Goal: Communication & Community: Answer question/provide support

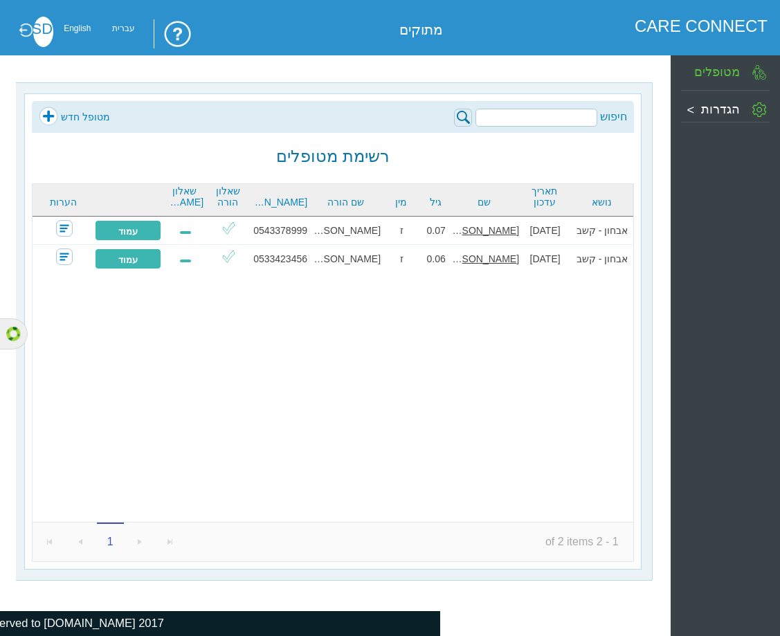
scroll to position [0, -28]
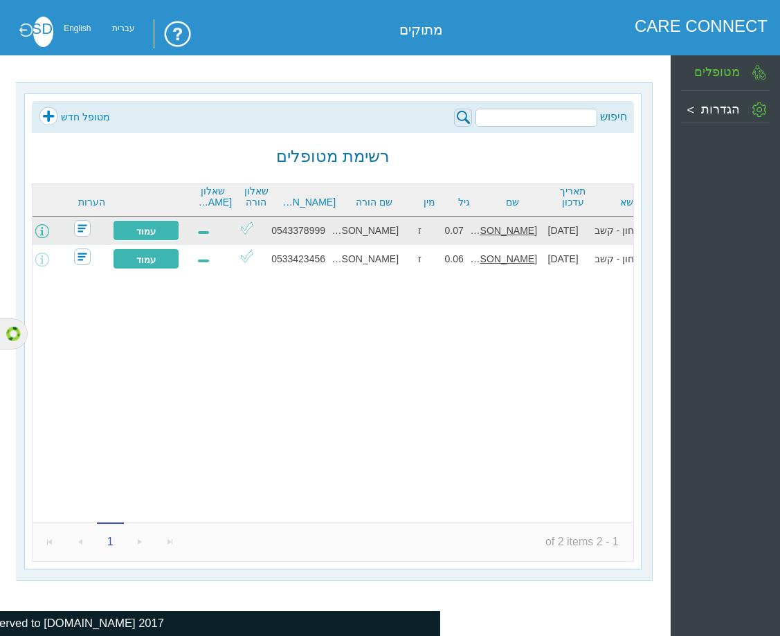
click at [49, 235] on span at bounding box center [42, 231] width 14 height 14
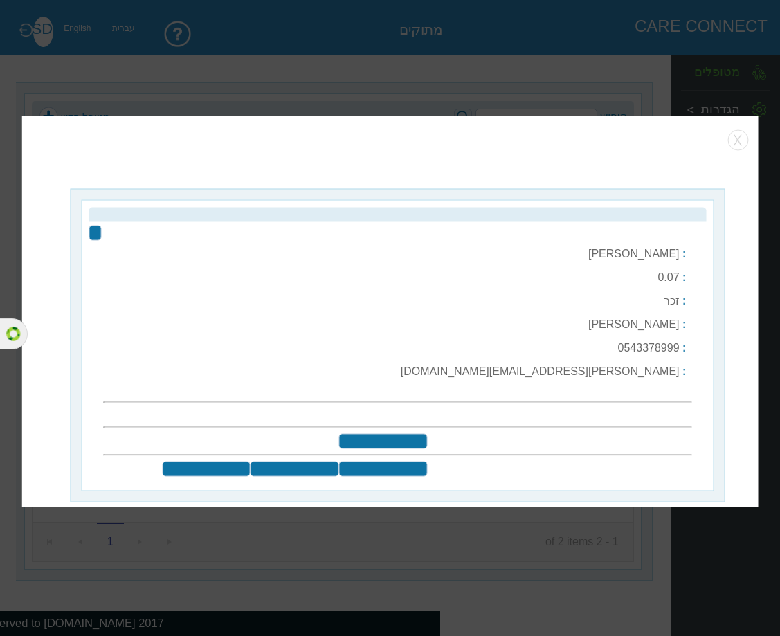
type input "עריכת פרטים"
type input "@ שליחה למייל"
type input "בחר שאלונים לשליחה"
type input "שלח שאלוני מעקב"
type input "הוספת איש צוות חינוכי"
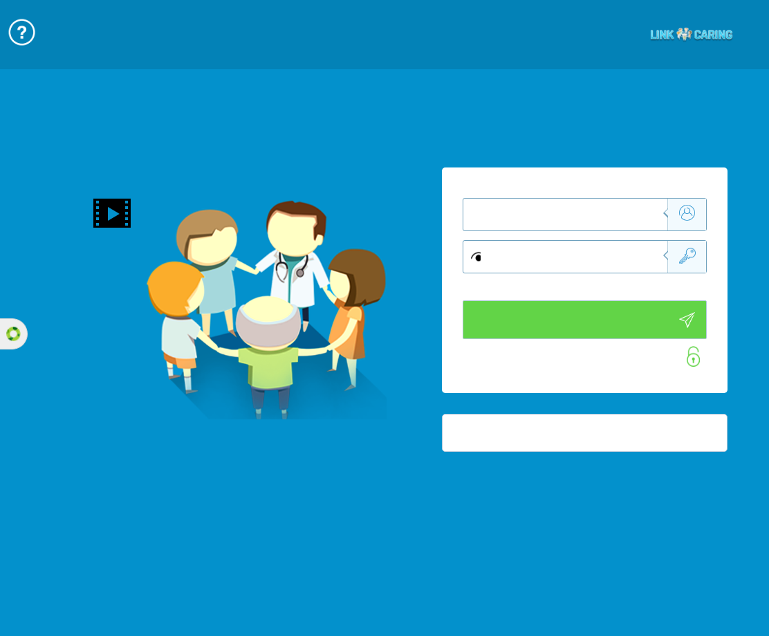
type input "התחבר עכשיו"
type input "עדיין לא? צור חשבון!"
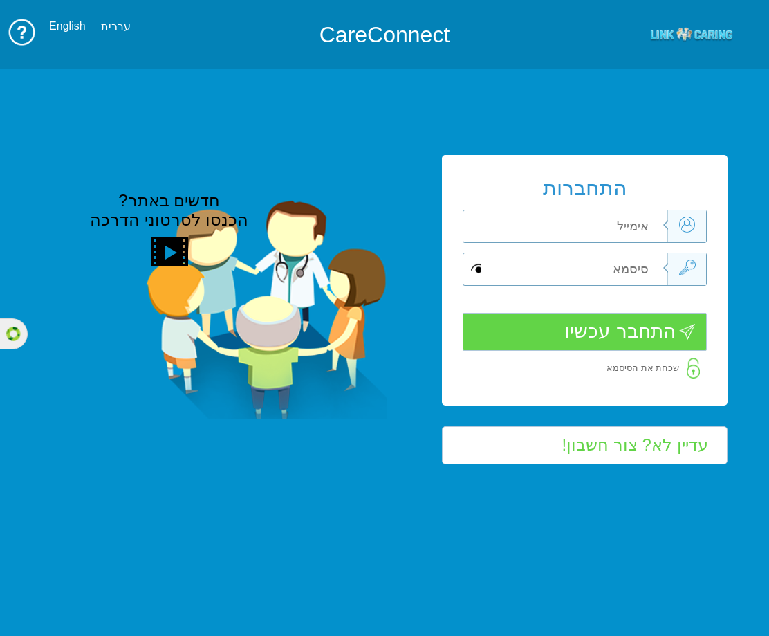
click at [557, 215] on input "text" at bounding box center [570, 226] width 196 height 32
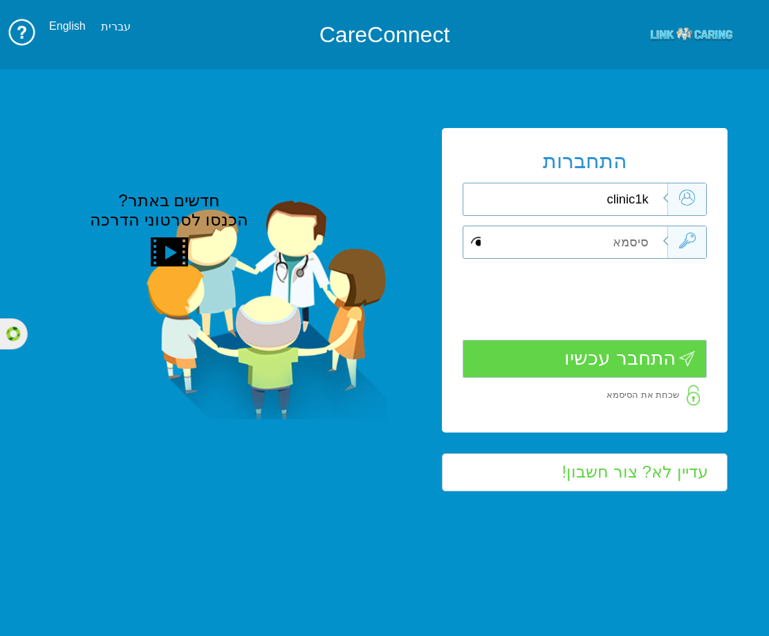
type input "clinic1k"
click at [616, 236] on input "text" at bounding box center [570, 242] width 196 height 32
type input "L"
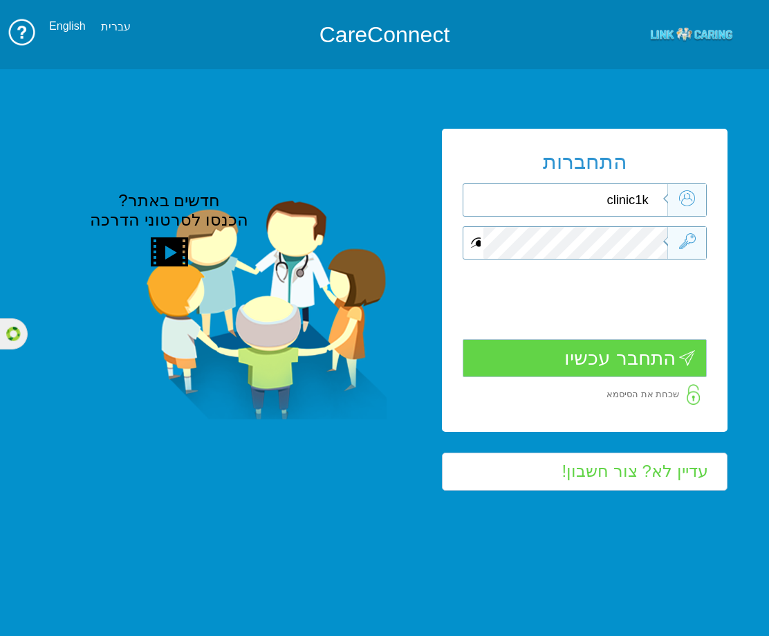
click at [477, 243] on span at bounding box center [476, 243] width 10 height 16
click at [571, 353] on input "התחבר עכשיו" at bounding box center [585, 358] width 245 height 38
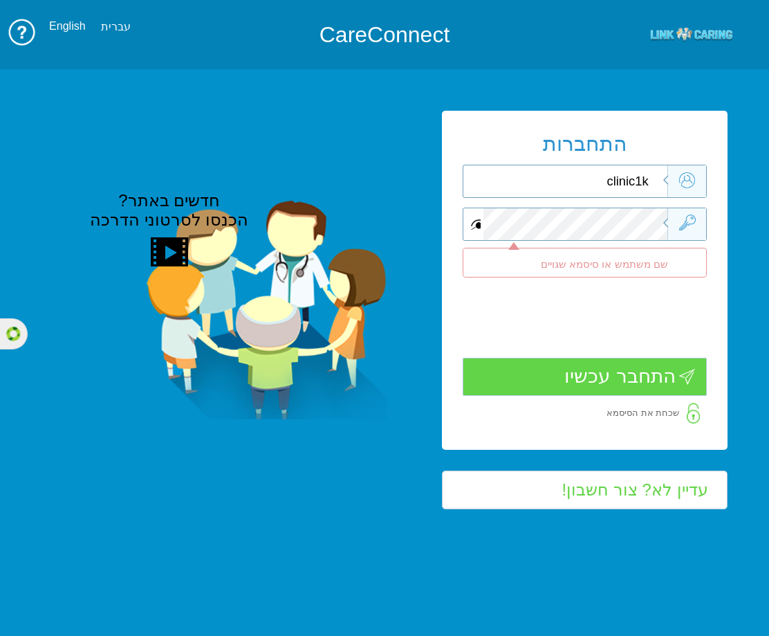
click at [477, 223] on span at bounding box center [476, 225] width 10 height 16
click at [640, 187] on input "clinic1k" at bounding box center [570, 181] width 196 height 32
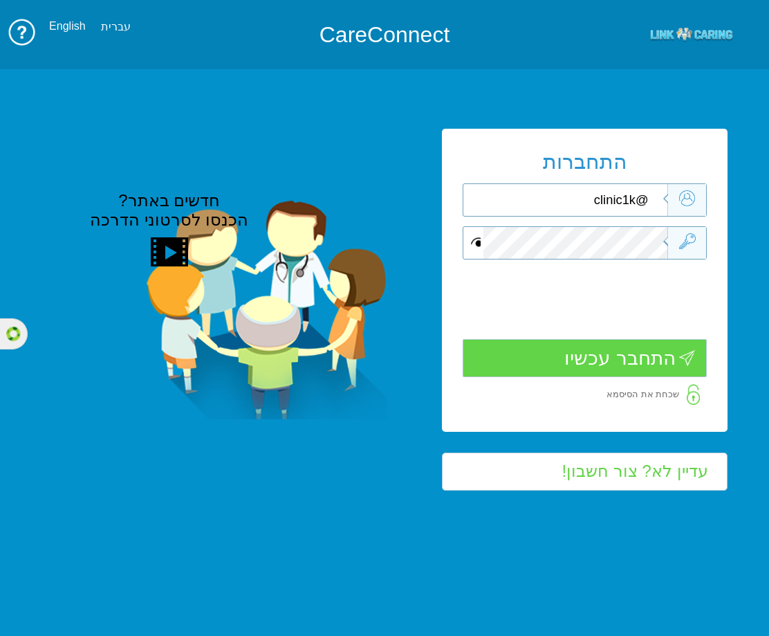
type input "clinic1k"
click at [606, 203] on input "clinic1k" at bounding box center [570, 200] width 196 height 32
click at [606, 201] on input "clinic1k" at bounding box center [570, 200] width 196 height 32
paste input "clinic1k"
type input "clinic1k@yopmail.com"
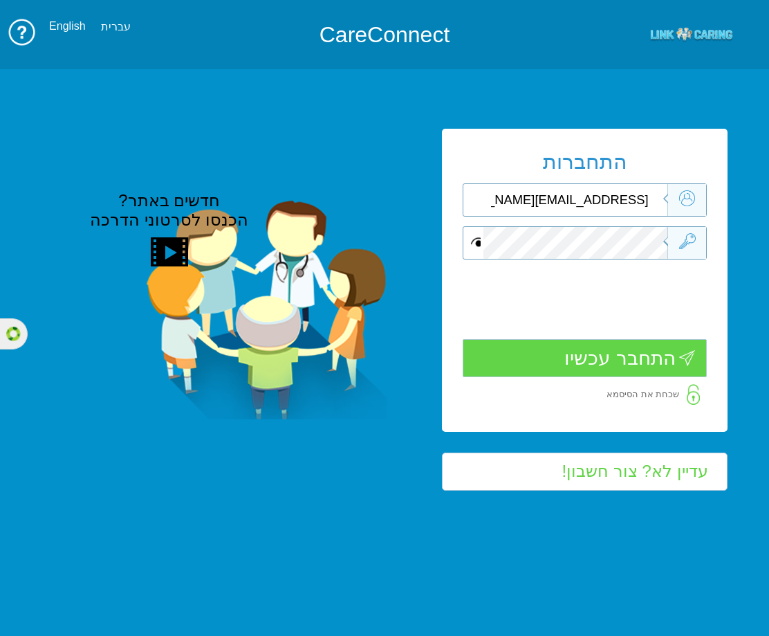
click at [618, 351] on input "התחבר עכשיו" at bounding box center [585, 358] width 245 height 38
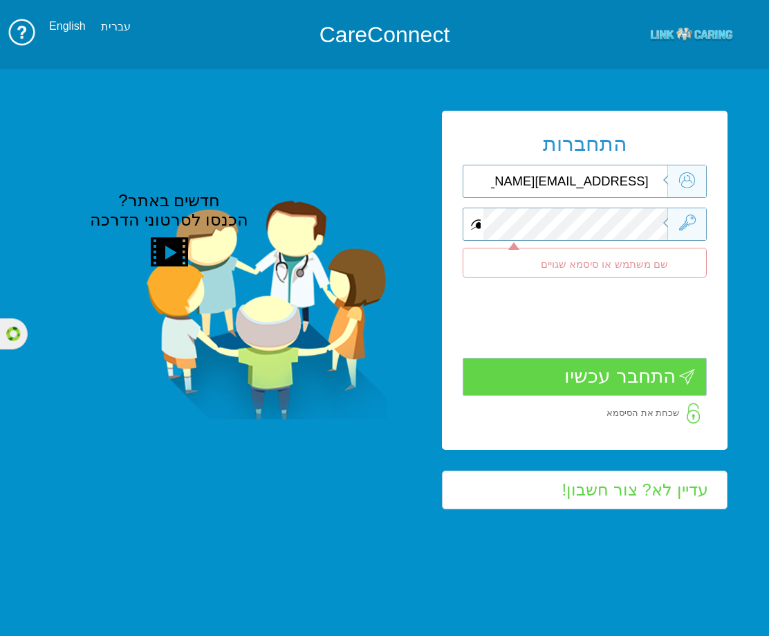
click at [478, 224] on span at bounding box center [476, 225] width 10 height 16
click at [472, 229] on span at bounding box center [476, 225] width 10 height 16
click at [475, 229] on span at bounding box center [476, 225] width 10 height 16
click at [656, 224] on div at bounding box center [585, 224] width 245 height 33
click at [614, 371] on input "התחבר עכשיו" at bounding box center [585, 377] width 245 height 38
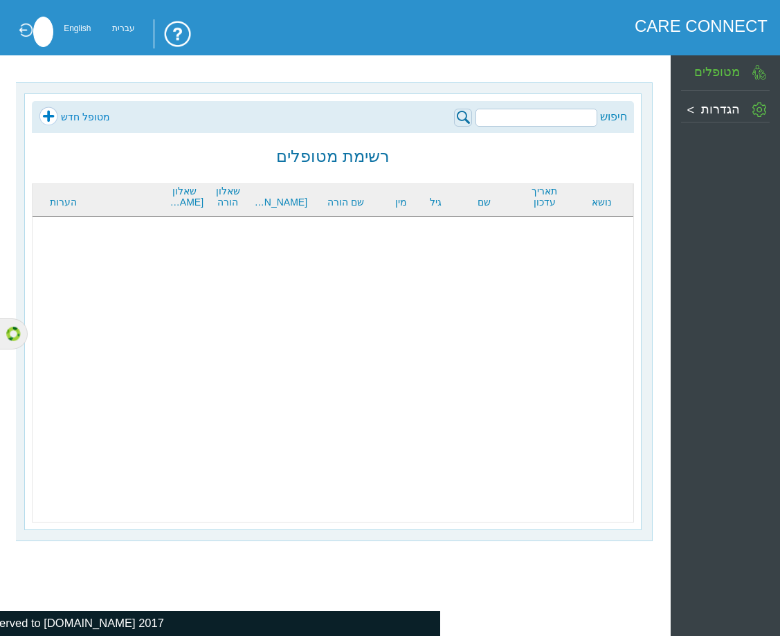
click at [728, 65] on label "מטופלים" at bounding box center [717, 71] width 46 height 15
click at [728, 104] on label "הגדרות" at bounding box center [720, 109] width 39 height 15
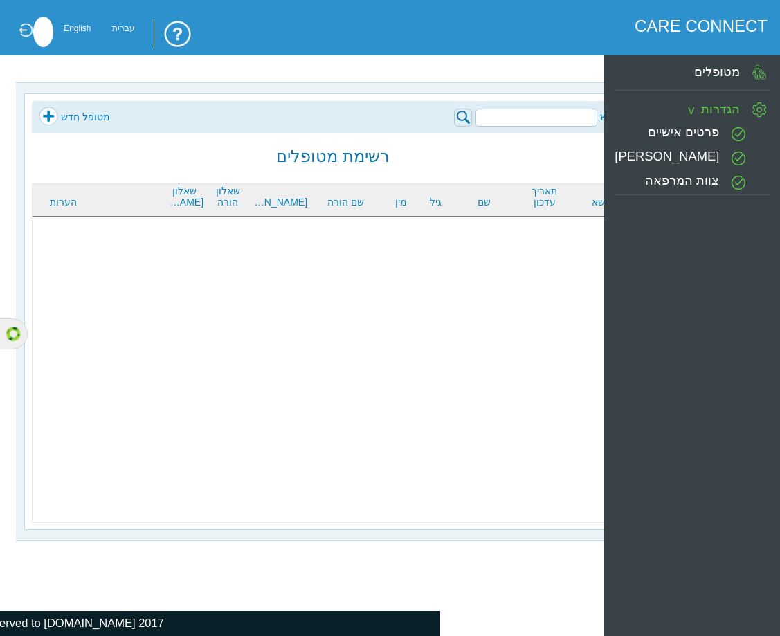
click at [716, 73] on label "מטופלים" at bounding box center [717, 71] width 46 height 15
click at [701, 136] on label "פרטים אישיים" at bounding box center [682, 132] width 71 height 15
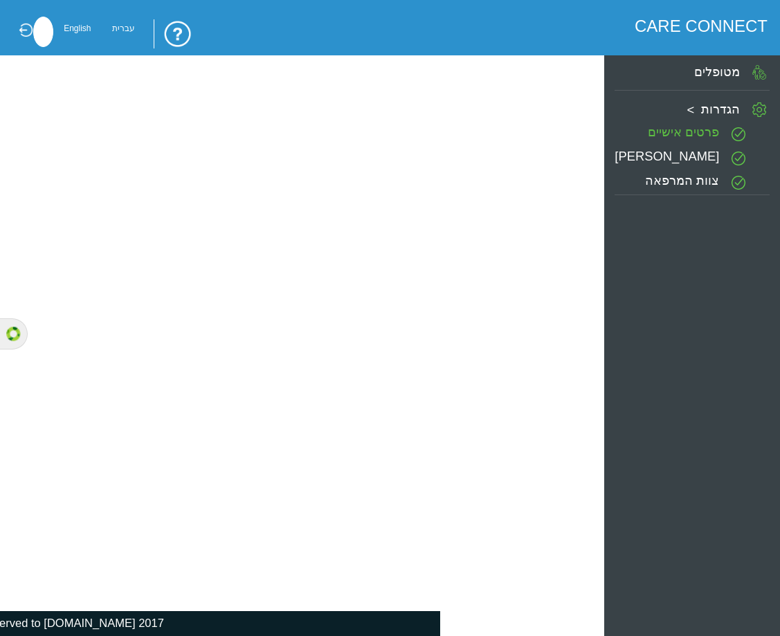
click at [719, 68] on label "מטופלים" at bounding box center [717, 71] width 46 height 15
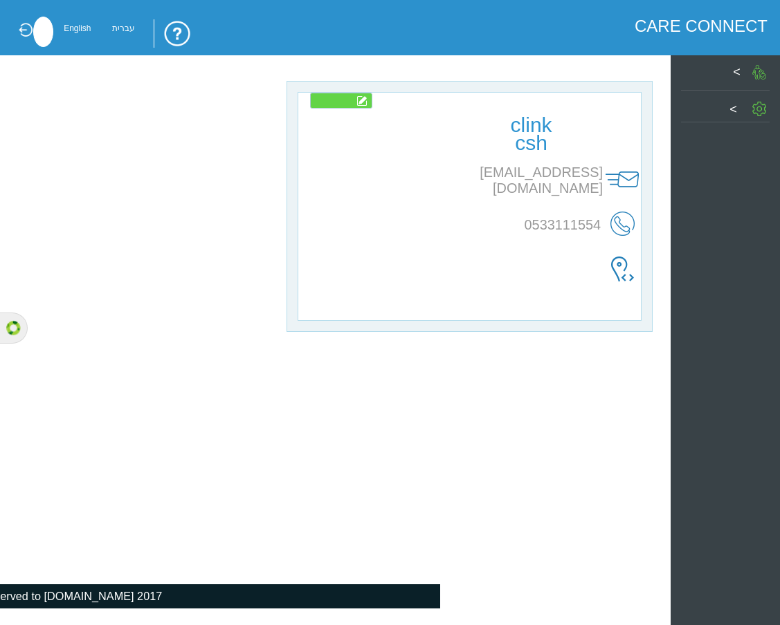
type input "עריכה"
click at [726, 74] on label "מטופלים" at bounding box center [718, 72] width 46 height 14
click at [722, 75] on label "מטופלים" at bounding box center [718, 72] width 46 height 14
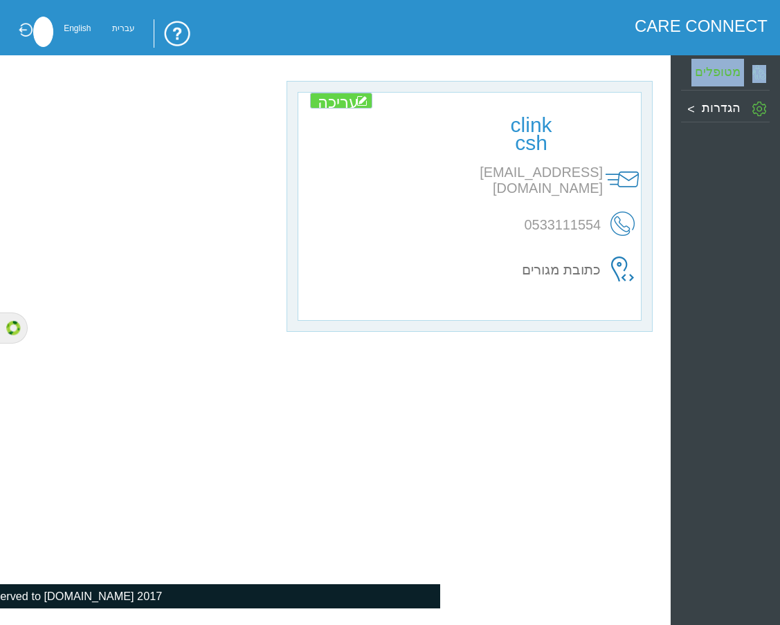
click at [718, 72] on label "מטופלים" at bounding box center [718, 72] width 46 height 14
click at [728, 111] on label "הגדרות" at bounding box center [720, 108] width 39 height 14
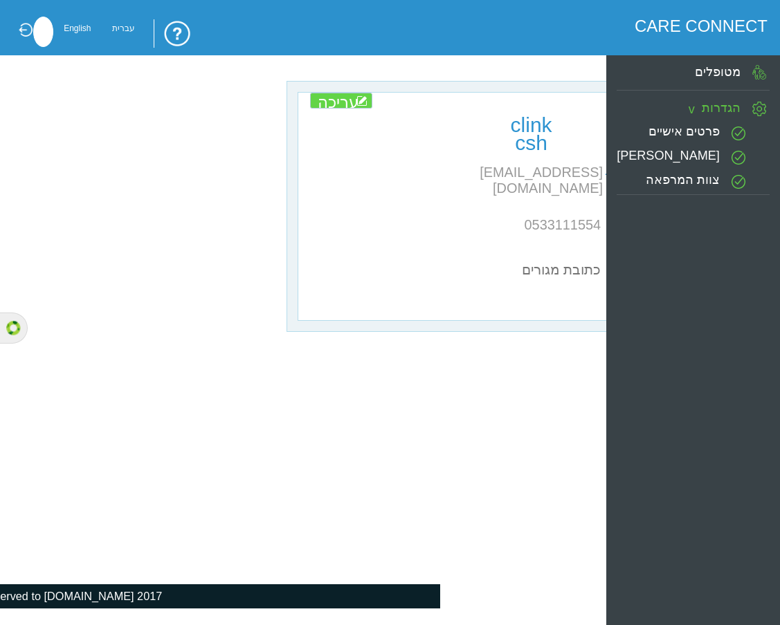
click at [712, 158] on label "פרופיל קליניקה" at bounding box center [667, 156] width 103 height 14
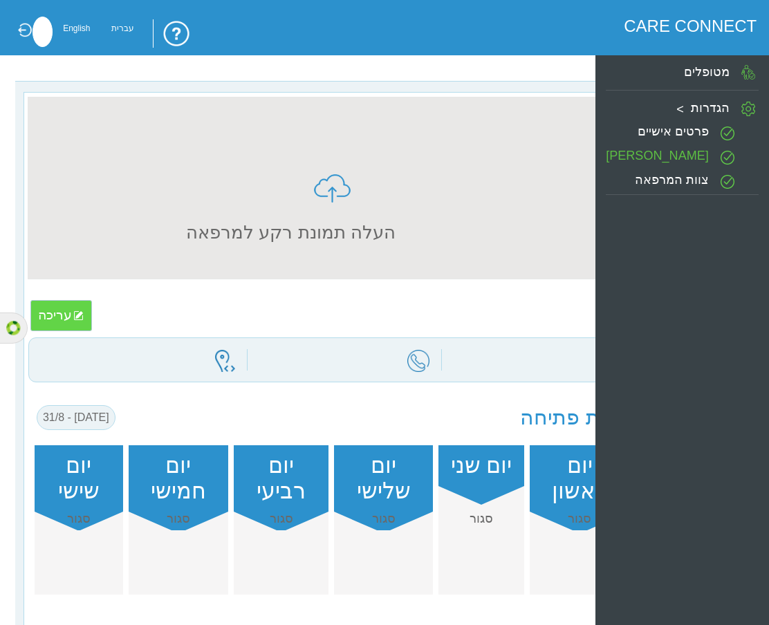
click at [703, 71] on label "מטופלים" at bounding box center [707, 72] width 46 height 14
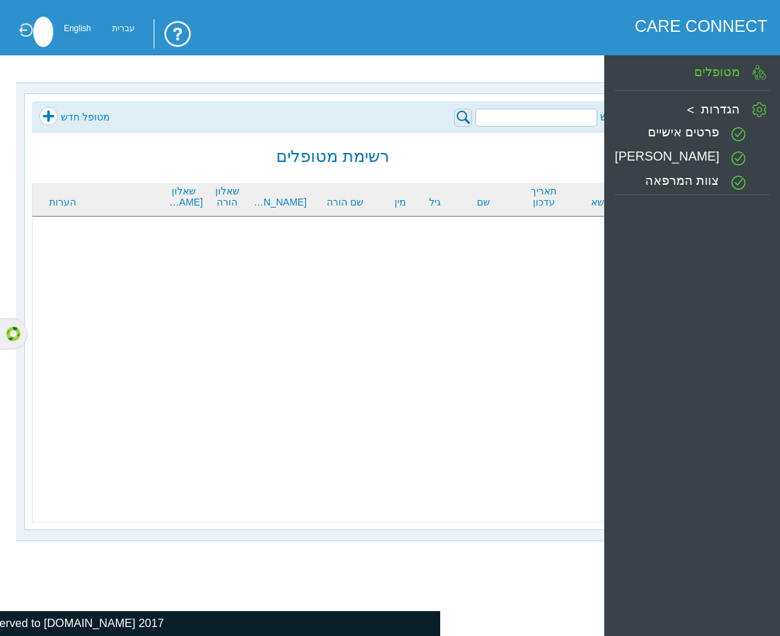
scroll to position [0, -28]
click at [556, 117] on input "search" at bounding box center [536, 118] width 122 height 18
click at [19, 36] on link at bounding box center [21, 30] width 24 height 15
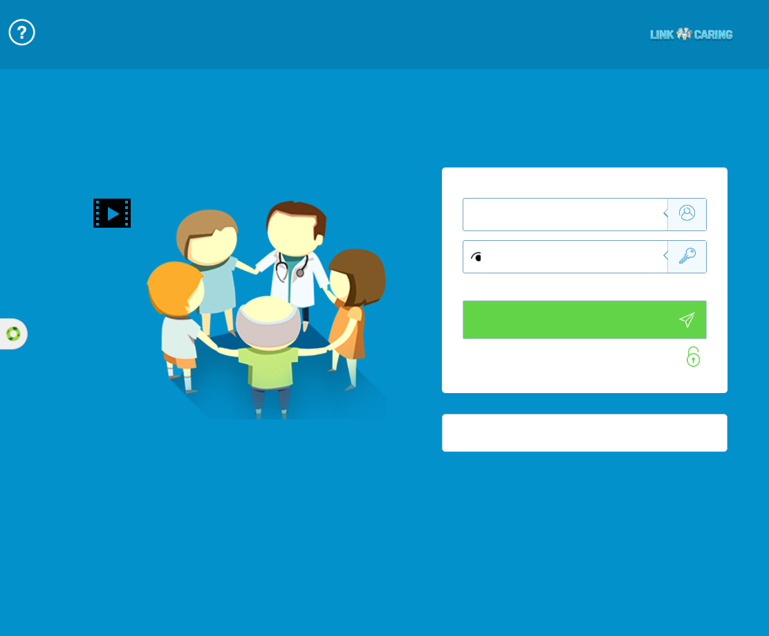
type input "התחבר עכשיו"
type input "עדיין לא? צור חשבון!"
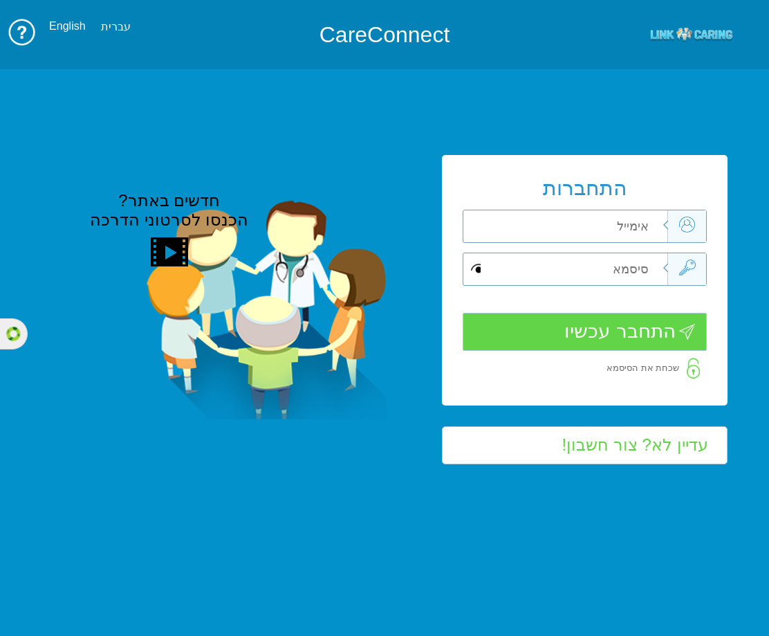
click at [543, 253] on input "text" at bounding box center [570, 269] width 196 height 32
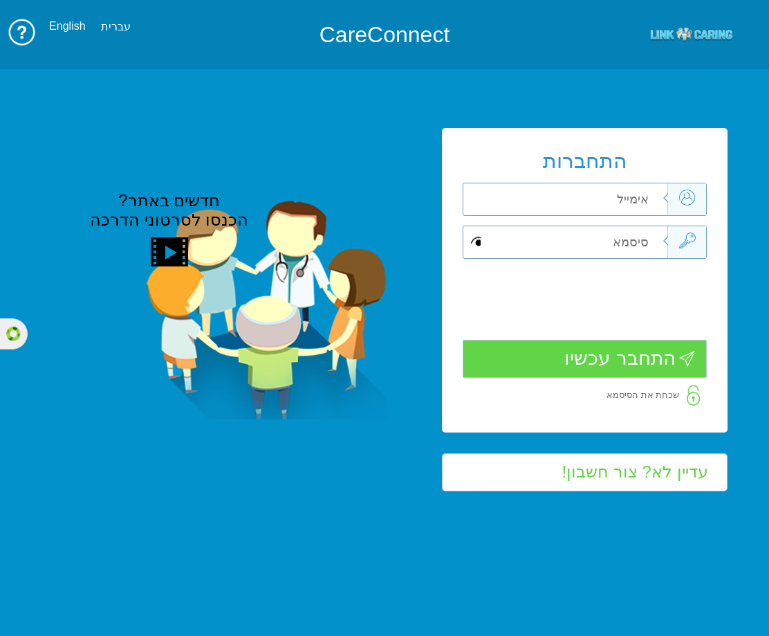
click at [558, 208] on input "text" at bounding box center [570, 199] width 196 height 32
click at [562, 204] on input "text" at bounding box center [570, 199] width 196 height 32
paste input "clinic11@yopmail.com"
type input "clinic11@yopmail.com"
click at [608, 244] on input "text" at bounding box center [570, 242] width 196 height 32
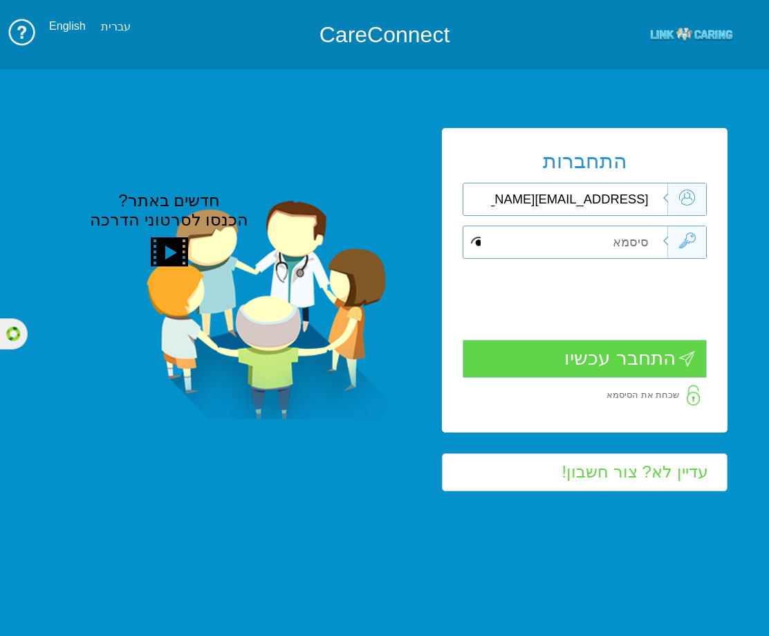
paste input "LinkCare!1"
type input "LinkCare!1"
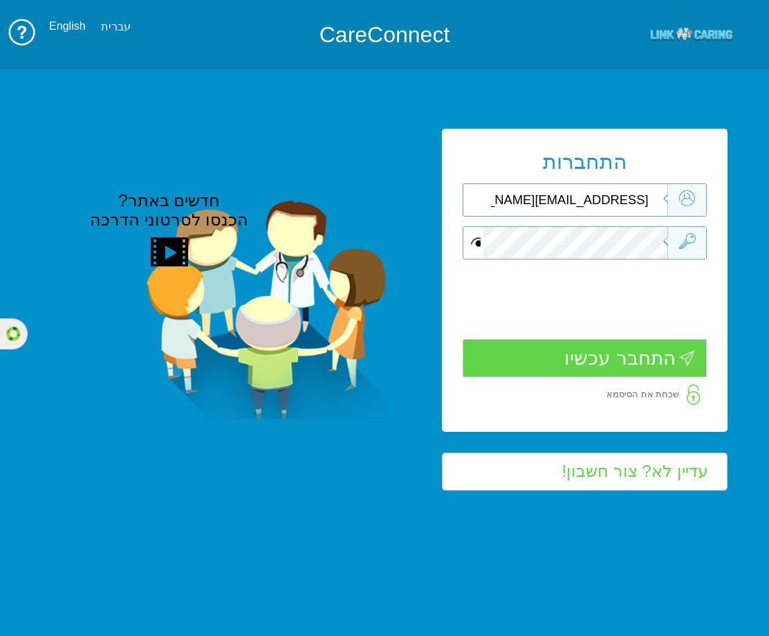
click at [608, 369] on input "התחבר עכשיו" at bounding box center [585, 358] width 245 height 38
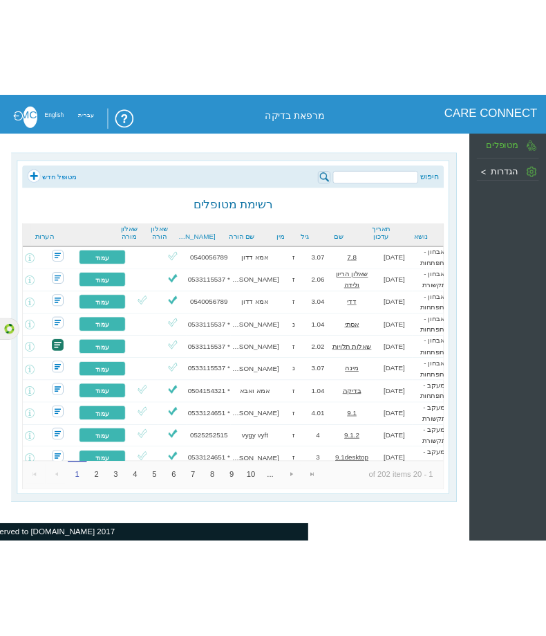
scroll to position [0, -28]
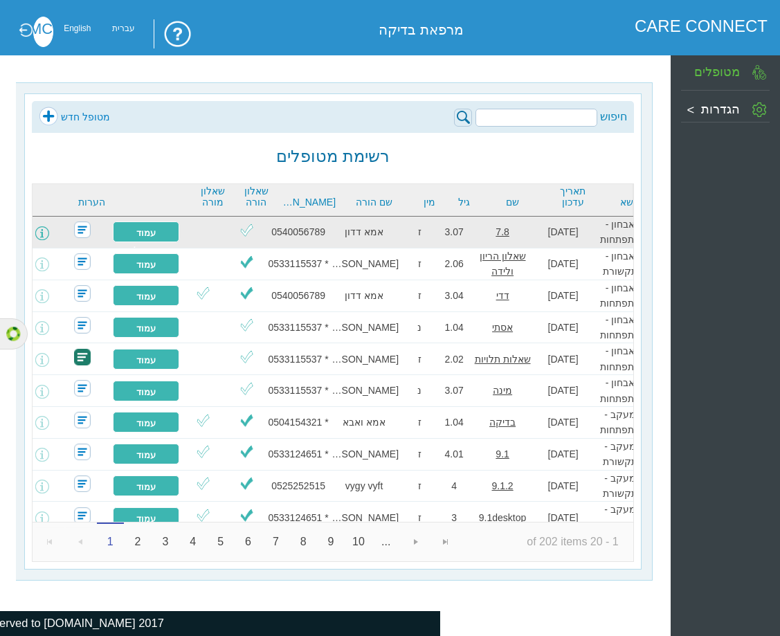
click at [49, 232] on span at bounding box center [42, 233] width 14 height 14
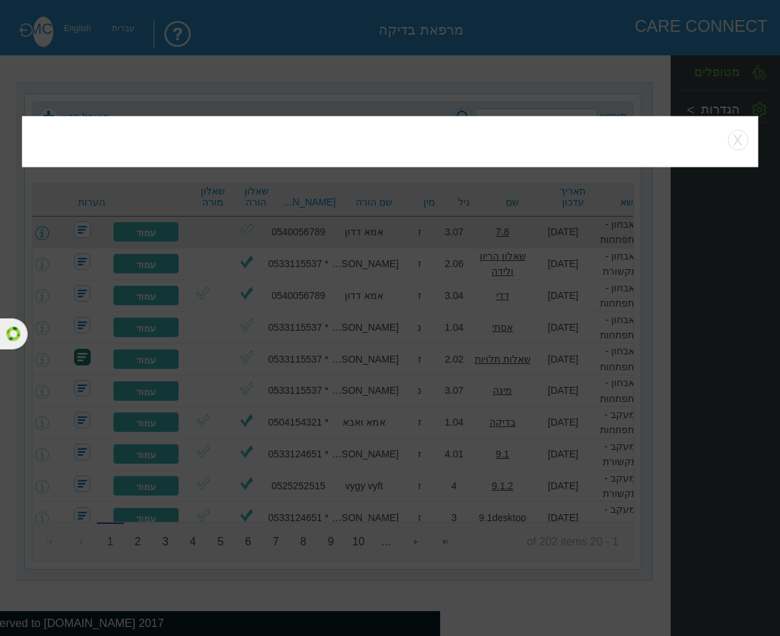
type input "עריכת פרטים"
type input "@ שליחה למייל"
type input "שלח"
type input "בחר שאלונים לשליחה"
type input "שלח שאלוני מעקב"
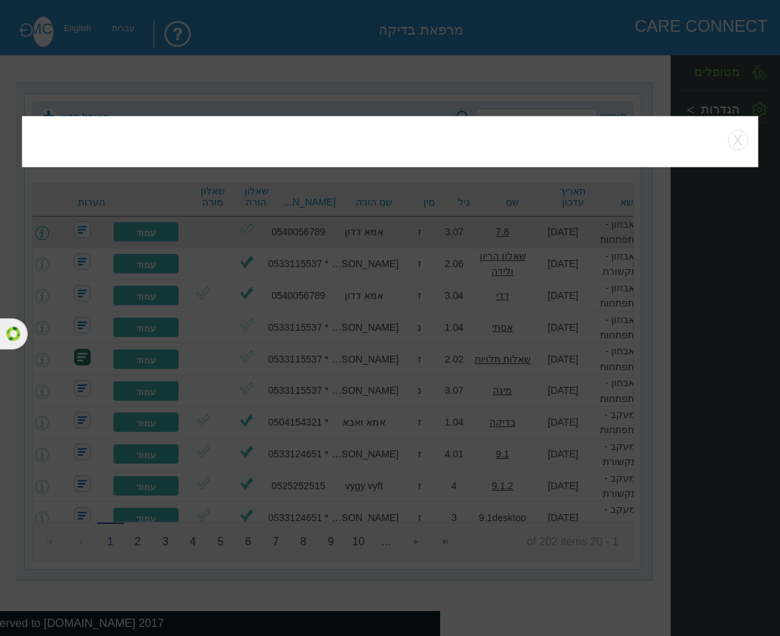
type input "הוספת איש צוות חינוכי"
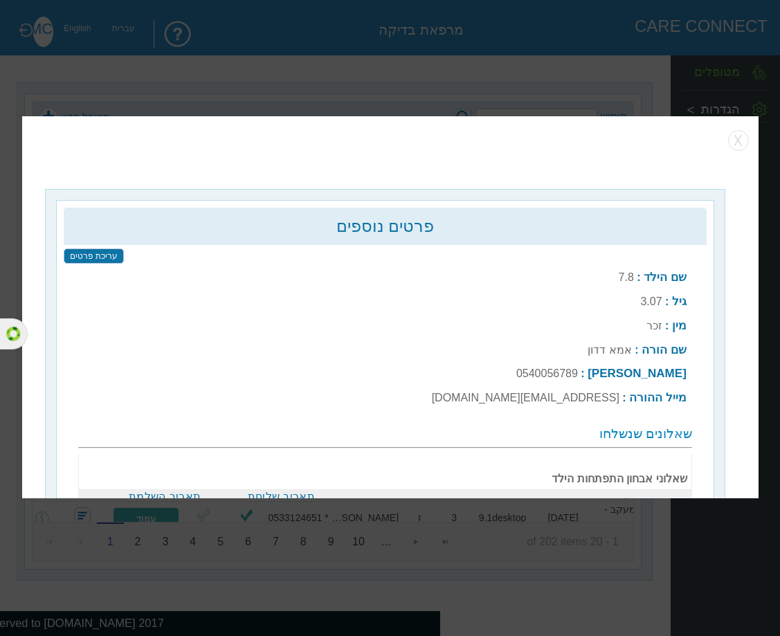
type input "שלח שוב"
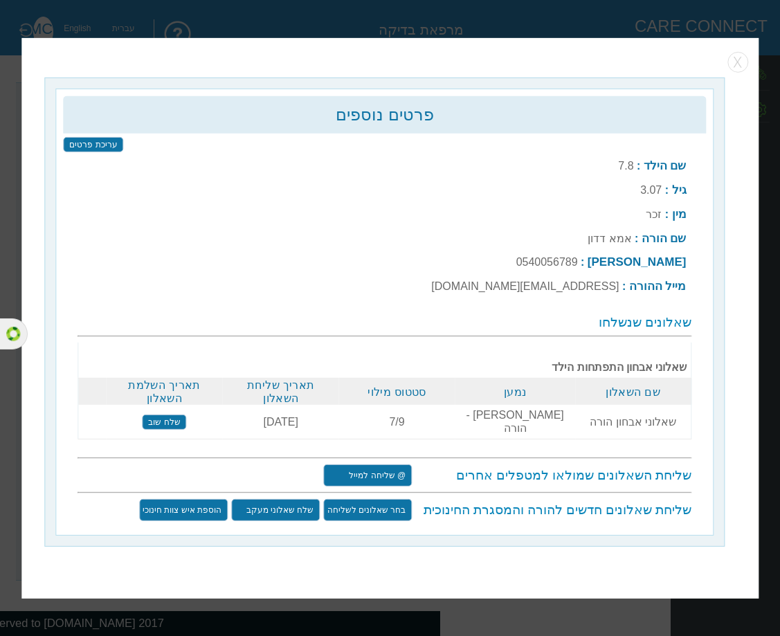
click at [374, 464] on input "@ שליחה למייל" at bounding box center [367, 475] width 89 height 22
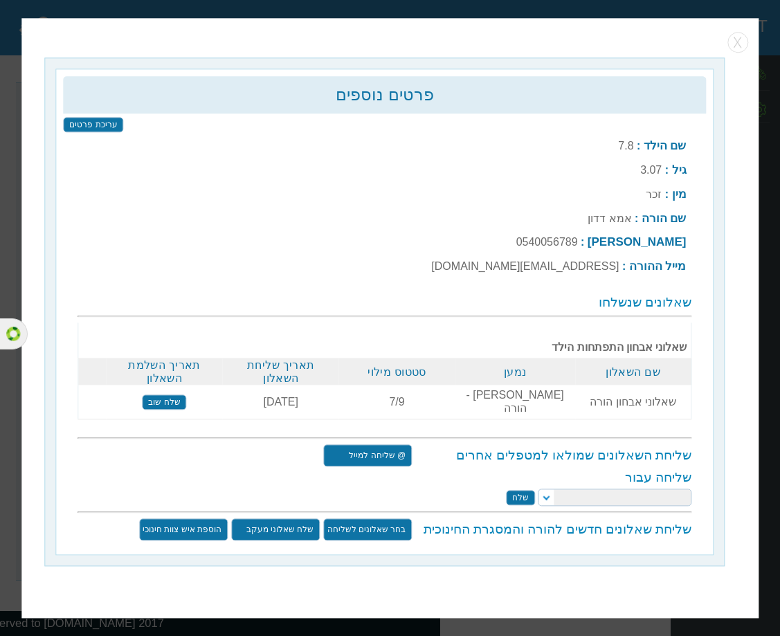
click at [548, 490] on select at bounding box center [615, 496] width 154 height 17
click at [546, 492] on select at bounding box center [615, 496] width 154 height 17
click at [541, 489] on select at bounding box center [615, 496] width 154 height 17
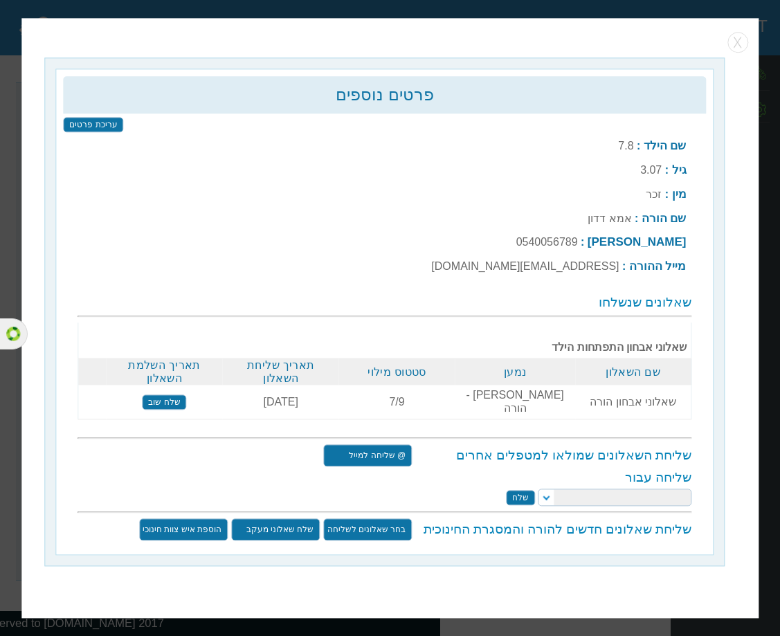
click at [541, 489] on select at bounding box center [615, 496] width 154 height 17
click at [546, 490] on select "מזכירת המרפאה קלינאי תיק הילה ברדיצ'בסקי ריפוי בעיסוק קלינאית בודקת Mor Cohen פ…" at bounding box center [615, 496] width 154 height 17
select select "clinick11@yopmail.com"
click at [538, 488] on select "מזכירת המרפאה קלינאי תיק הילה ברדיצ'בסקי ריפוי בעיסוק קלינאית בודקת Mor Cohen פ…" at bounding box center [615, 496] width 154 height 17
click at [524, 490] on input "שלח" at bounding box center [520, 497] width 29 height 15
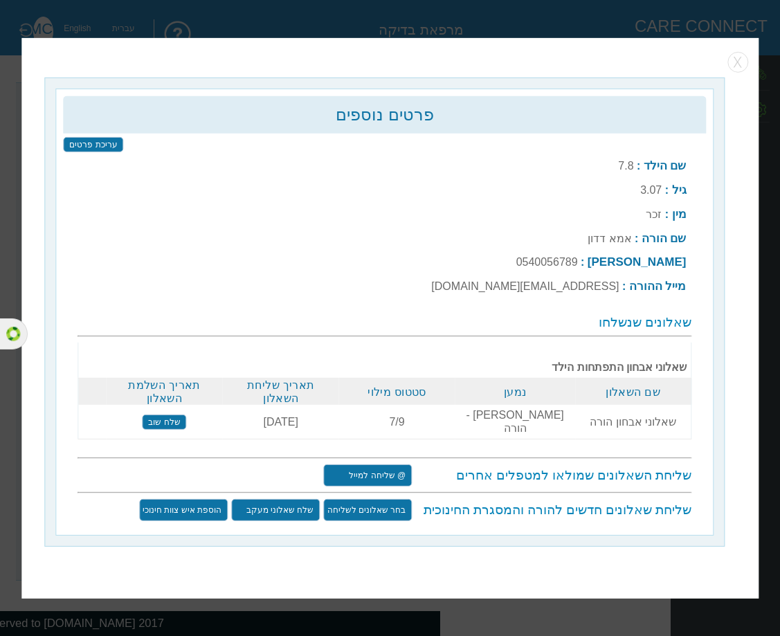
click at [168, 419] on input "שלח שוב" at bounding box center [164, 421] width 44 height 15
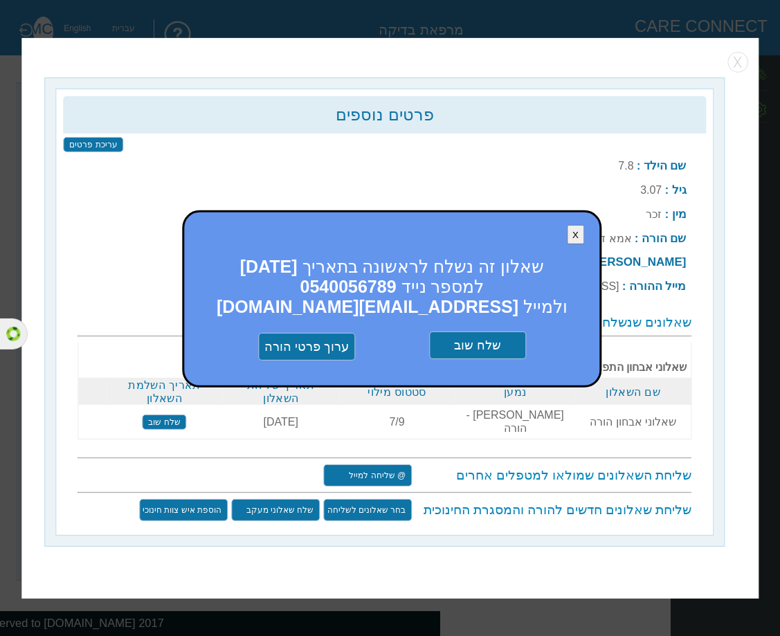
click at [511, 344] on input "שלח שוב" at bounding box center [477, 345] width 97 height 28
click at [569, 237] on button "X" at bounding box center [575, 234] width 17 height 19
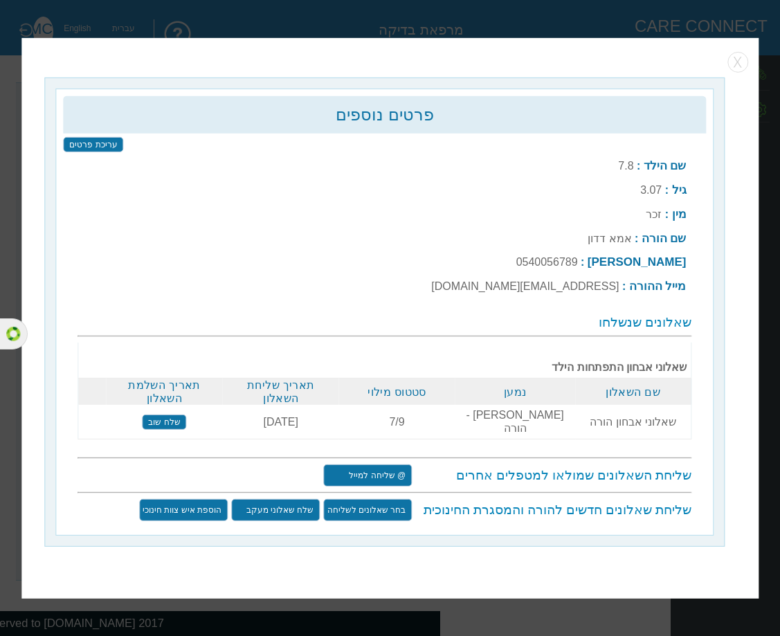
click at [385, 472] on input "@ שליחה למייל" at bounding box center [367, 475] width 89 height 22
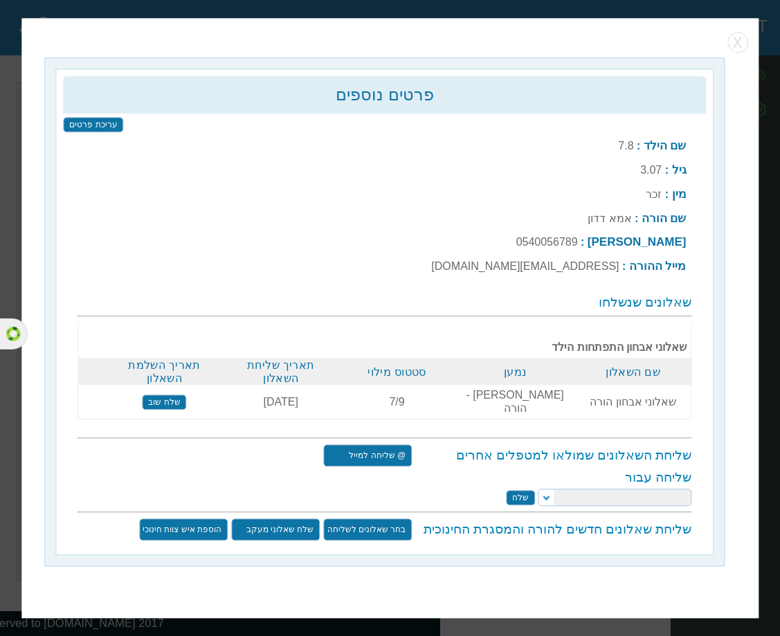
click at [541, 495] on select "מזכירת המרפאה קלינאי תיק הילה ברדיצ'בסקי ריפוי בעיסוק קלינאית בודקת Mor Cohen פ…" at bounding box center [615, 496] width 154 height 17
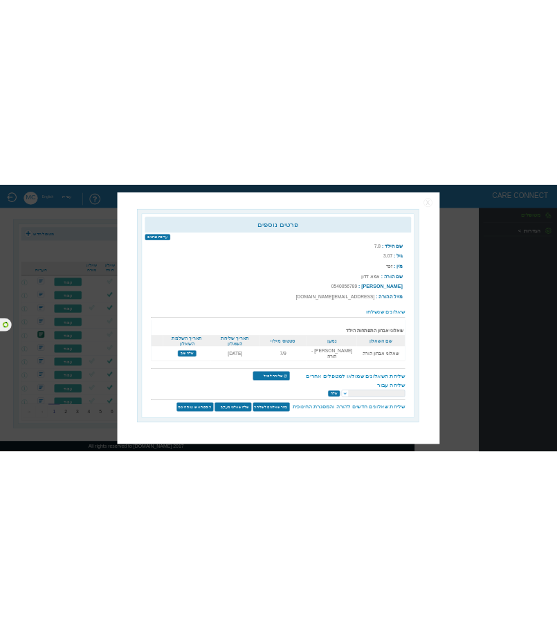
scroll to position [0, -23]
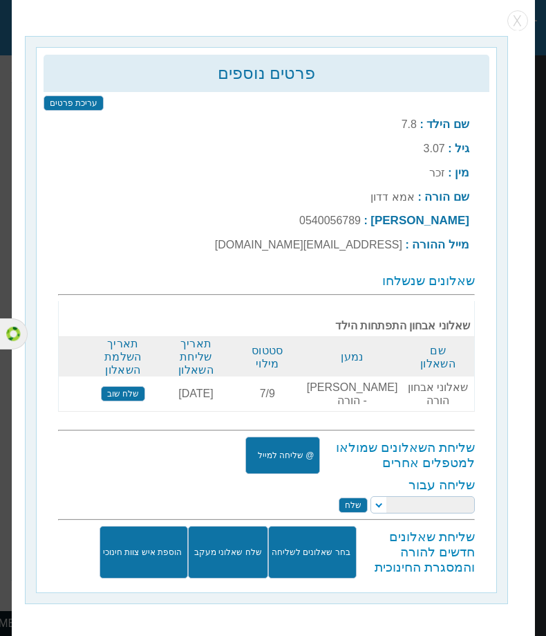
click at [352, 499] on input "שלח" at bounding box center [352, 504] width 29 height 15
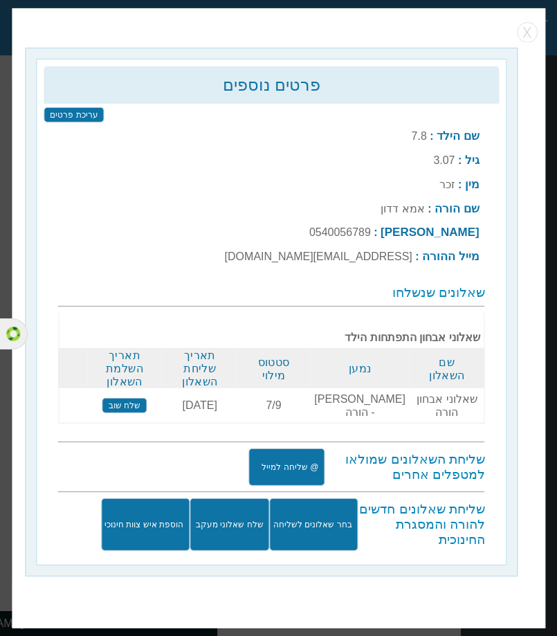
click at [295, 470] on input "@ שליחה למייל" at bounding box center [287, 466] width 76 height 37
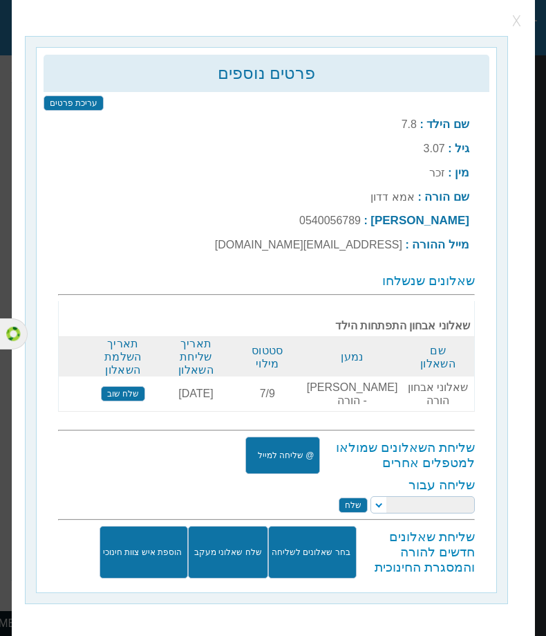
click at [517, 24] on button "button" at bounding box center [517, 20] width 21 height 21
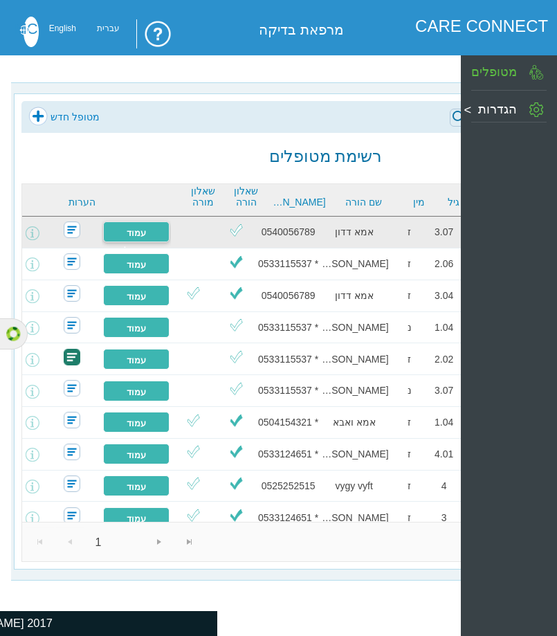
click at [123, 226] on link "עמוד מטופל" at bounding box center [136, 231] width 66 height 21
click at [138, 232] on link "עמוד מטופל" at bounding box center [136, 231] width 66 height 21
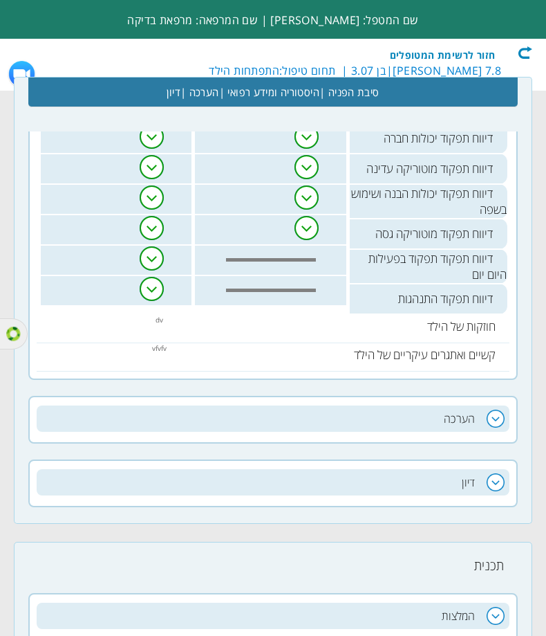
scroll to position [961, 0]
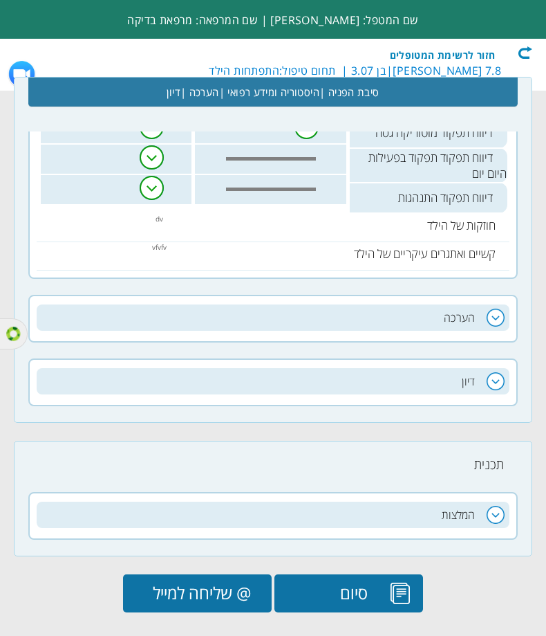
click at [224, 585] on input "@ שליחה למייל" at bounding box center [197, 593] width 149 height 38
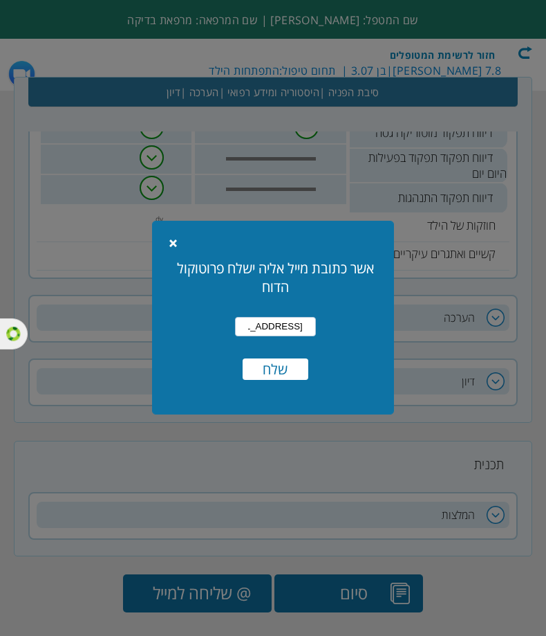
click at [274, 331] on input "[EMAIL_ADDRESS][DOMAIN_NAME]" at bounding box center [275, 326] width 81 height 19
click at [336, 343] on div "אשר כתובת מייל אליה ישלח פרוטוקול הדוח clinic11@yopmail.com שלח" at bounding box center [276, 308] width 226 height 163
click at [288, 368] on input "שלח" at bounding box center [276, 368] width 66 height 21
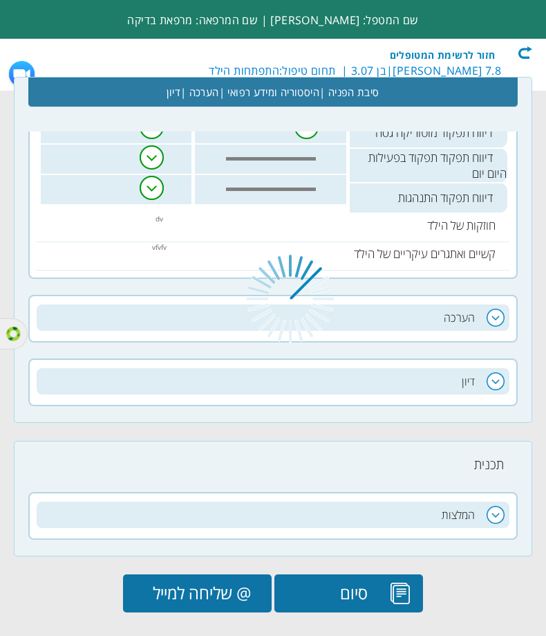
scroll to position [0, 0]
click at [527, 47] on div at bounding box center [273, 318] width 546 height 636
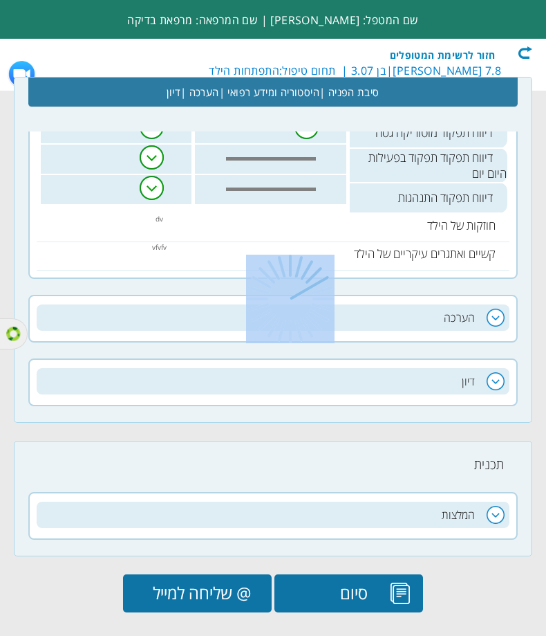
click at [527, 47] on div at bounding box center [273, 318] width 546 height 636
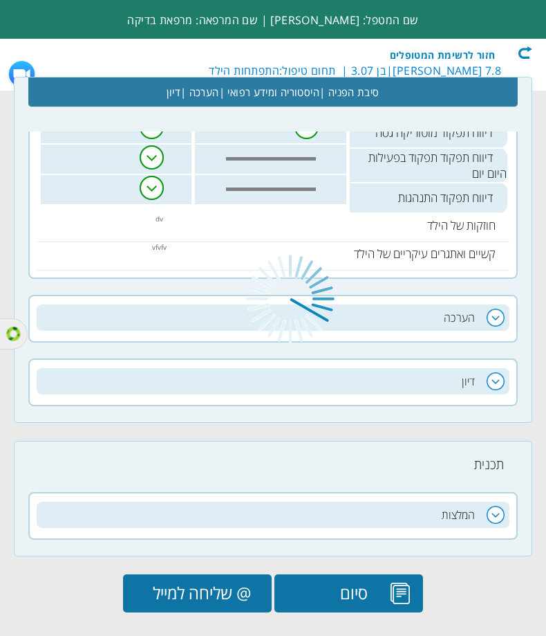
click at [527, 47] on div at bounding box center [273, 318] width 546 height 636
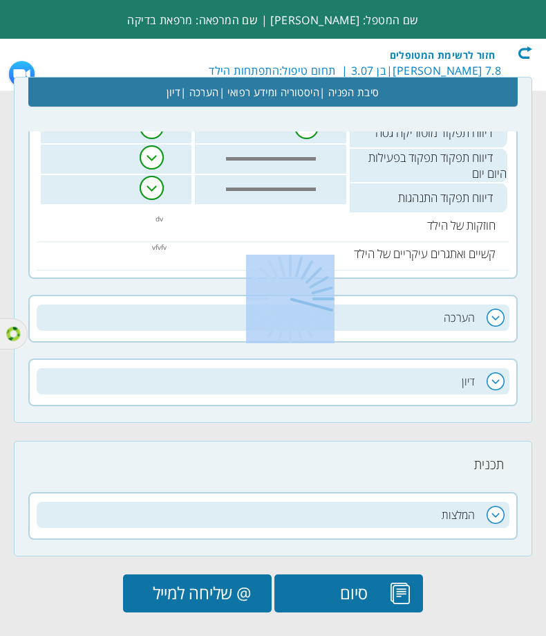
click at [527, 47] on div at bounding box center [273, 318] width 546 height 636
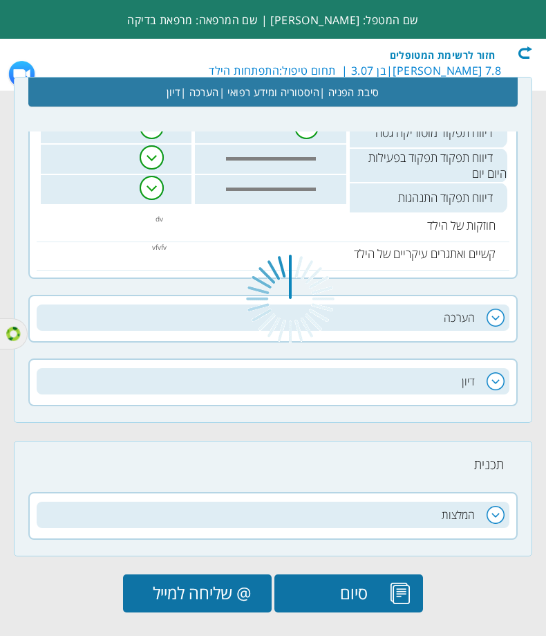
click at [526, 50] on div at bounding box center [273, 318] width 546 height 636
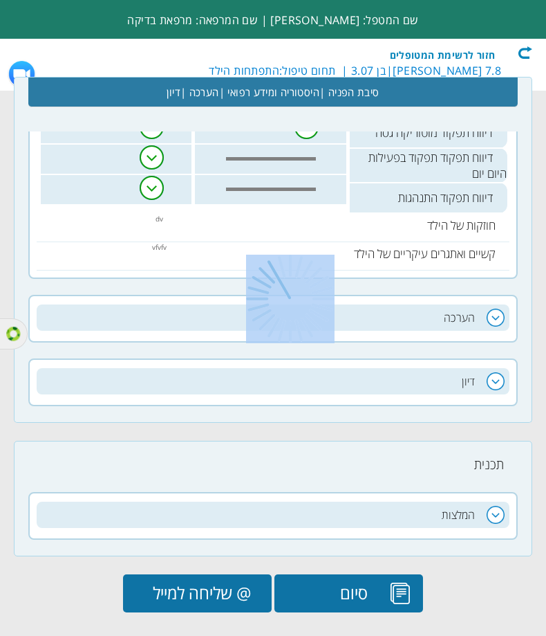
click at [526, 50] on div at bounding box center [273, 318] width 546 height 636
click at [527, 51] on div at bounding box center [273, 318] width 546 height 636
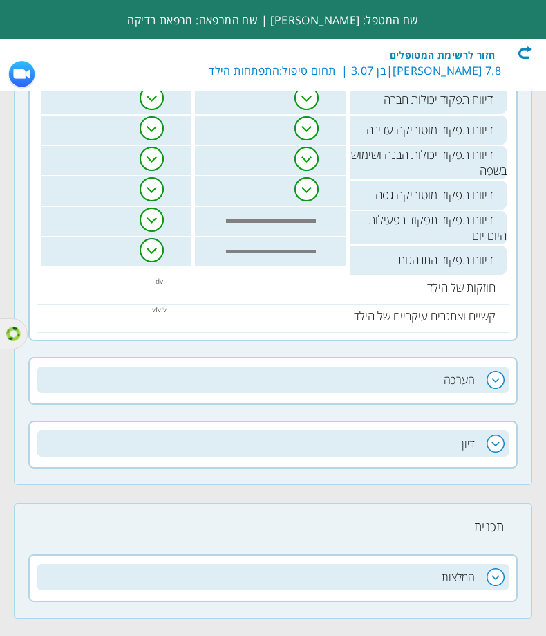
scroll to position [961, 0]
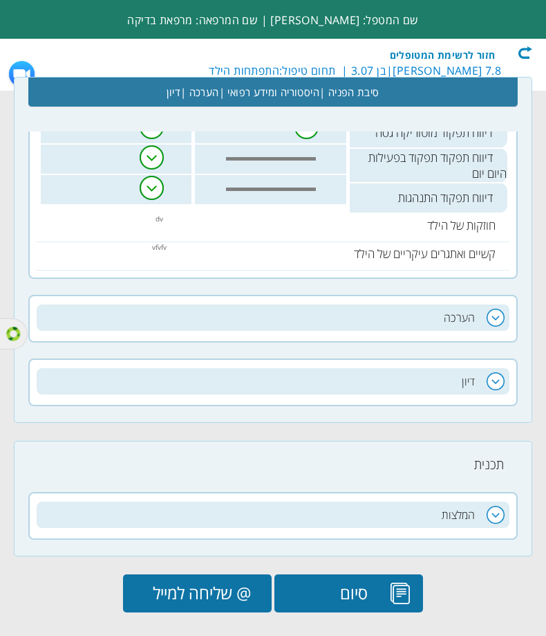
click at [228, 574] on input "@ שליחה למייל" at bounding box center [197, 593] width 149 height 38
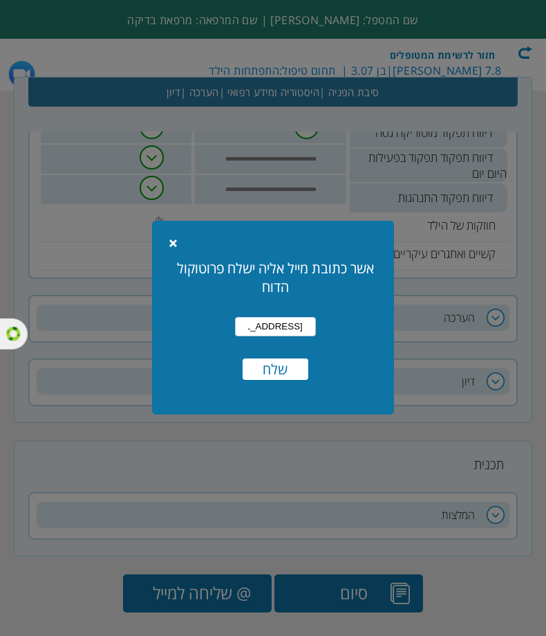
click at [284, 367] on input "שלח" at bounding box center [276, 368] width 66 height 21
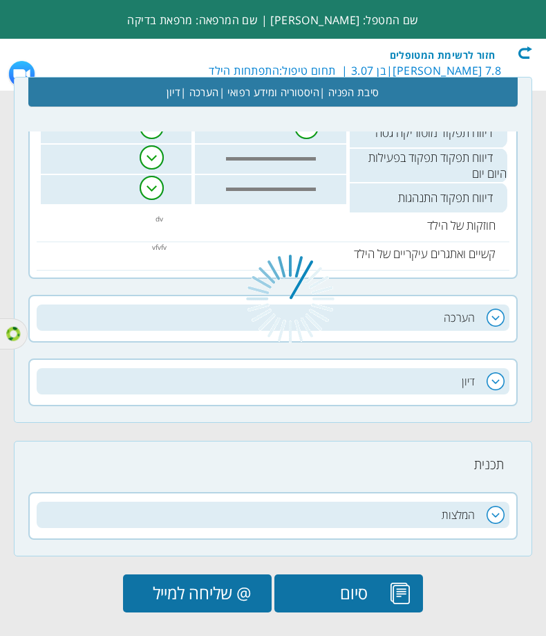
scroll to position [0, 0]
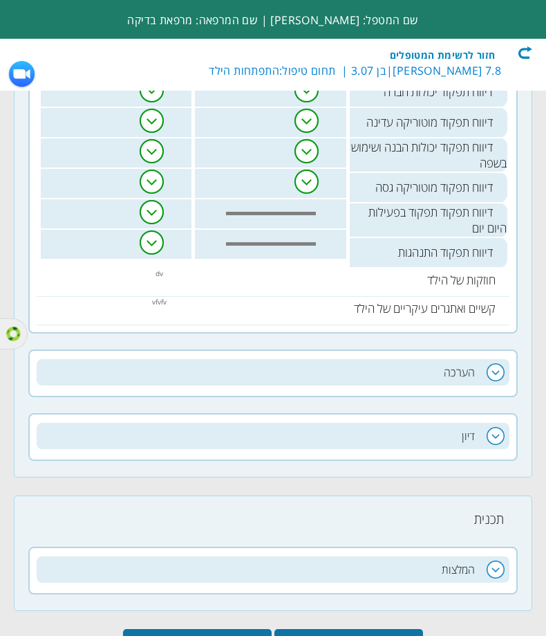
scroll to position [0, -345]
click at [529, 53] on div "חזור לרשימת המטופלים" at bounding box center [453, 53] width 159 height 14
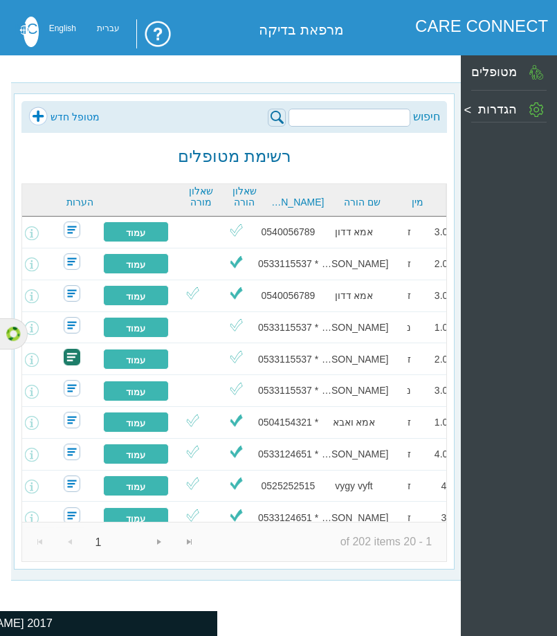
scroll to position [0, -205]
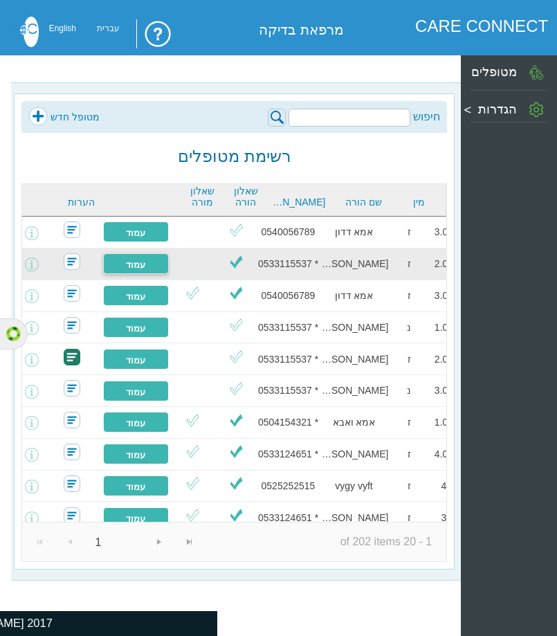
click at [169, 261] on link "עמוד מטופל" at bounding box center [136, 263] width 66 height 21
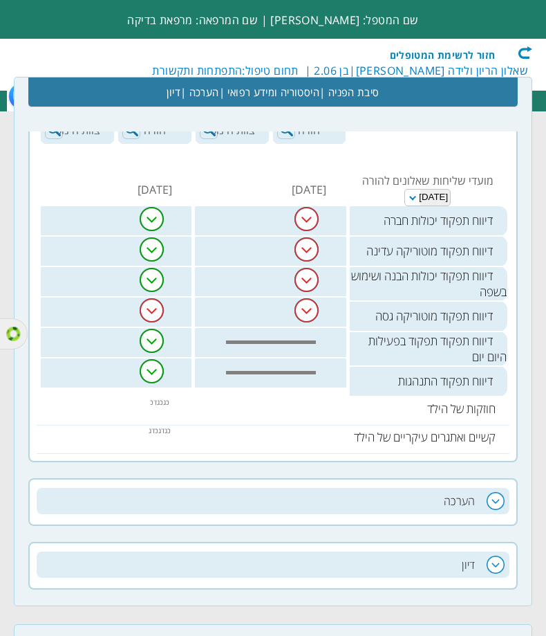
scroll to position [914, 0]
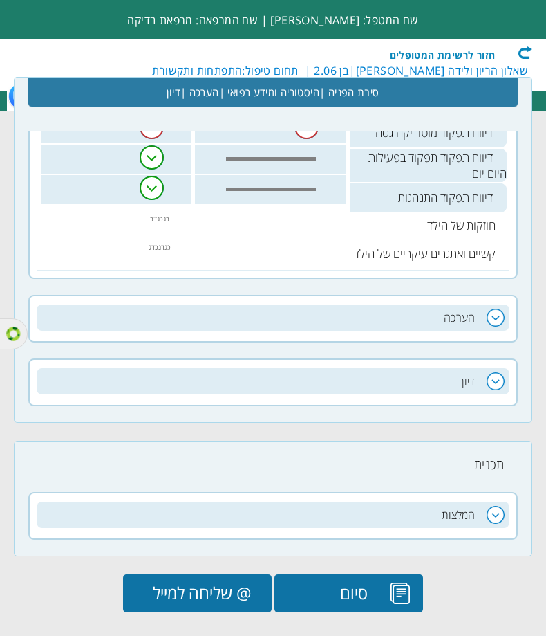
click at [248, 580] on input "@ שליחה למייל" at bounding box center [197, 593] width 149 height 38
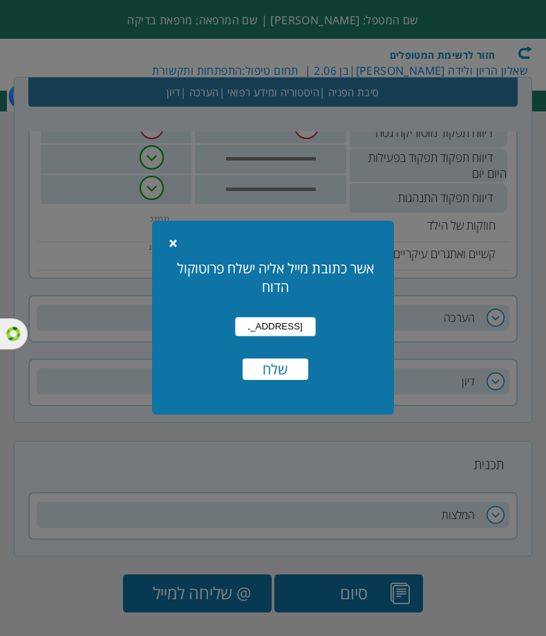
click at [295, 318] on input "[EMAIL_ADDRESS][DOMAIN_NAME]" at bounding box center [275, 326] width 81 height 19
click at [318, 340] on div "אשר כתובת מייל אליה ישלח פרוטוקול הדוח [EMAIL_ADDRESS][DOMAIN_NAME] שלח" at bounding box center [276, 308] width 226 height 163
click at [291, 377] on input "שלח" at bounding box center [276, 368] width 66 height 21
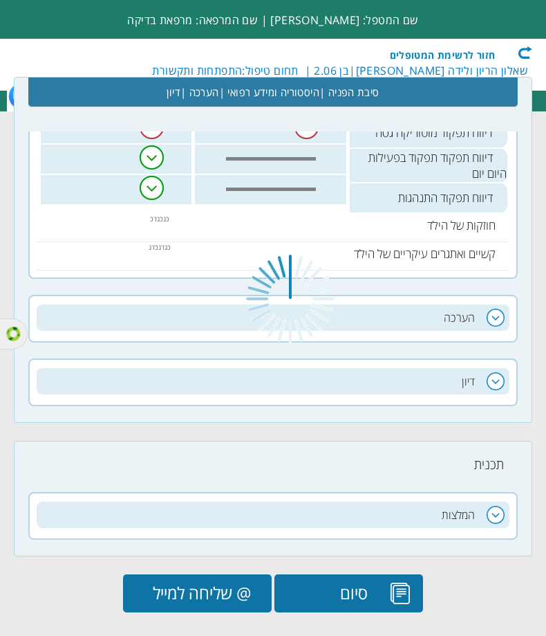
scroll to position [0, 0]
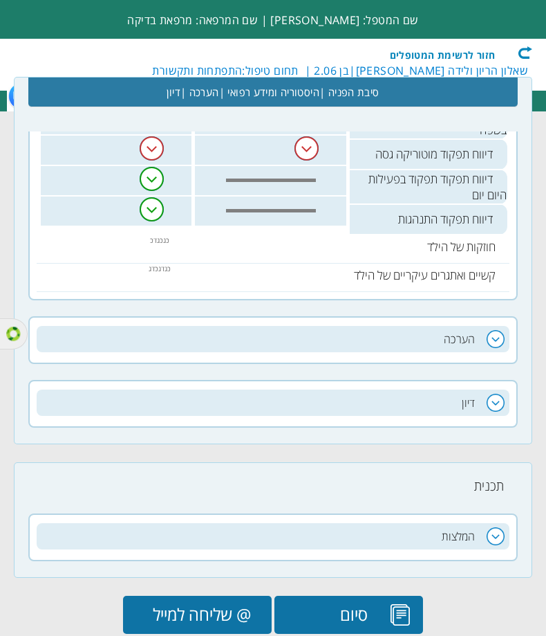
scroll to position [914, 0]
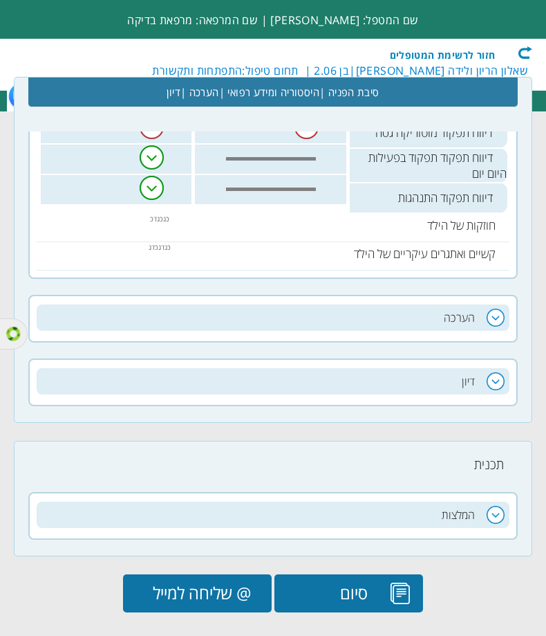
click at [173, 577] on input "@ שליחה למייל" at bounding box center [197, 593] width 149 height 38
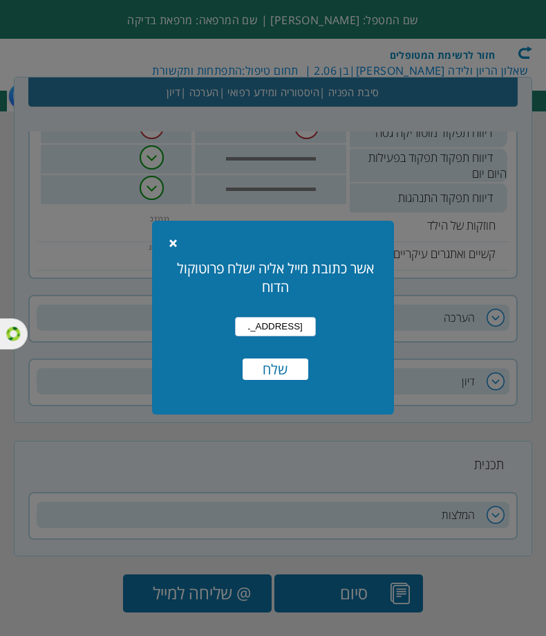
click at [175, 245] on link "Close" at bounding box center [179, 243] width 21 height 15
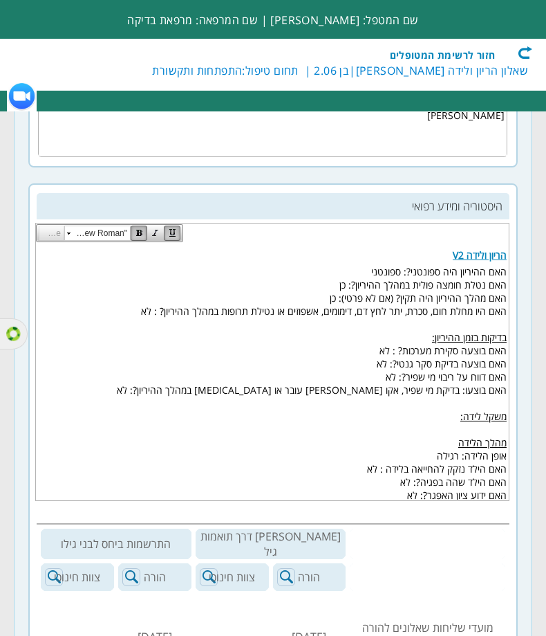
scroll to position [153, 0]
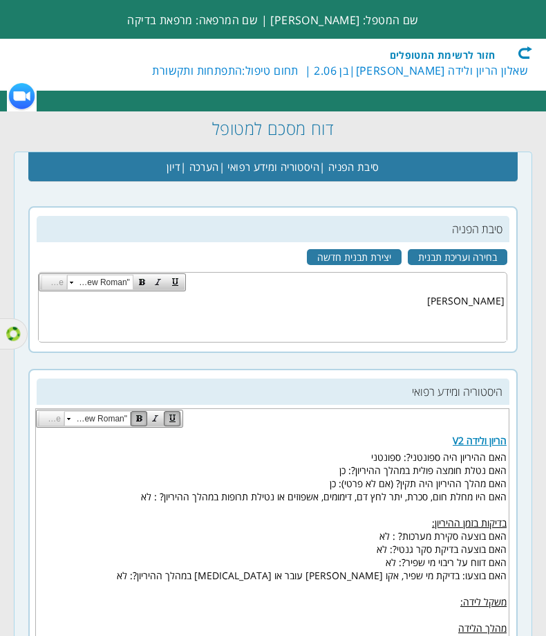
click at [531, 59] on div "חזור לרשימת המטופלים" at bounding box center [453, 53] width 159 height 14
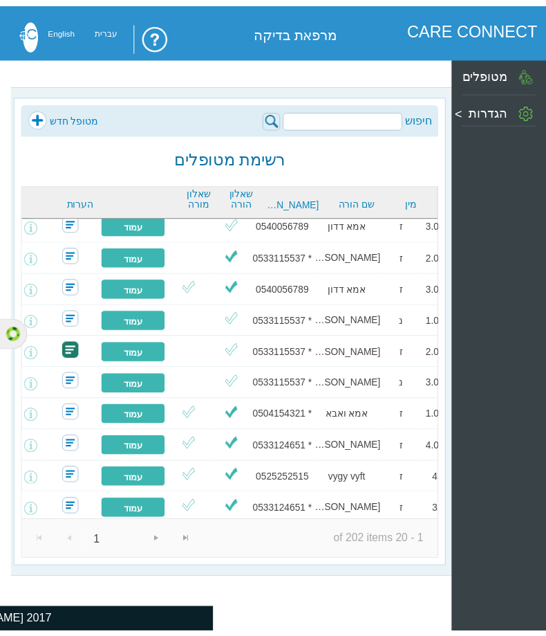
scroll to position [0, -205]
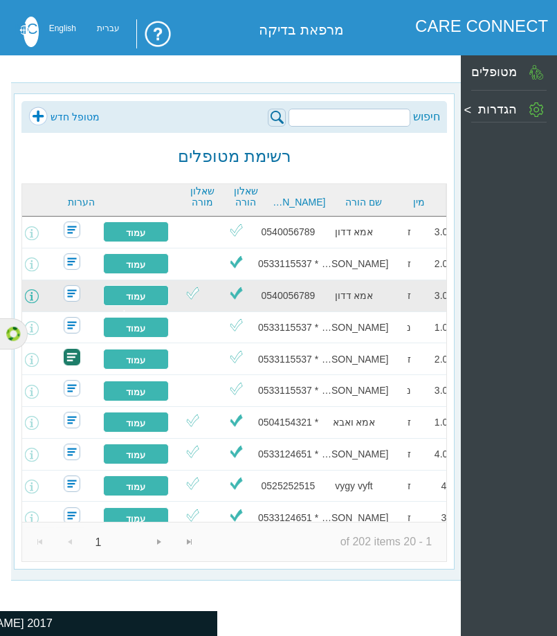
click at [39, 293] on span at bounding box center [32, 296] width 14 height 14
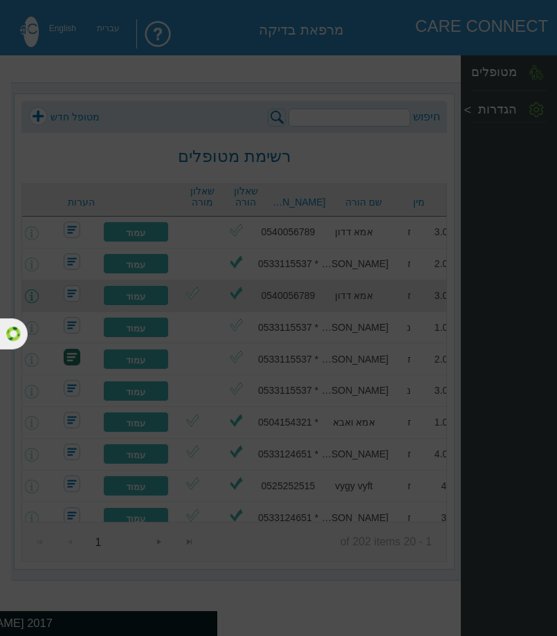
type input "עריכת פרטים"
type input "@ שליחה למייל"
type input "בחר שאלונים לשליחה"
type input "שלח שאלוני מעקב"
type input "הוספת איש צוות חינוכי"
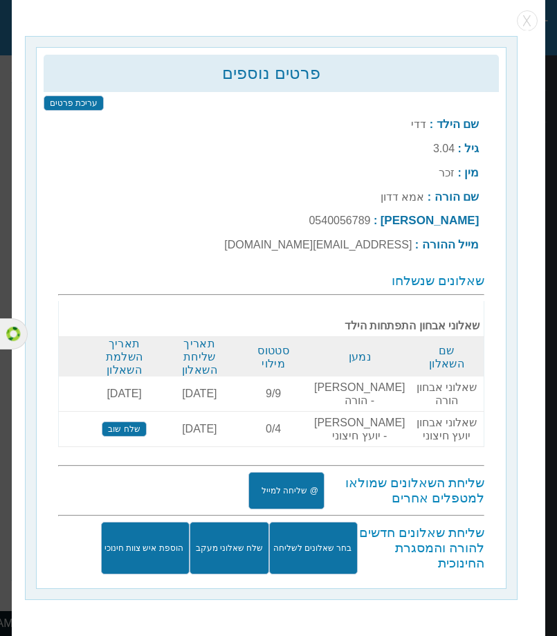
click at [302, 485] on input "@ שליחה למייל" at bounding box center [287, 490] width 76 height 37
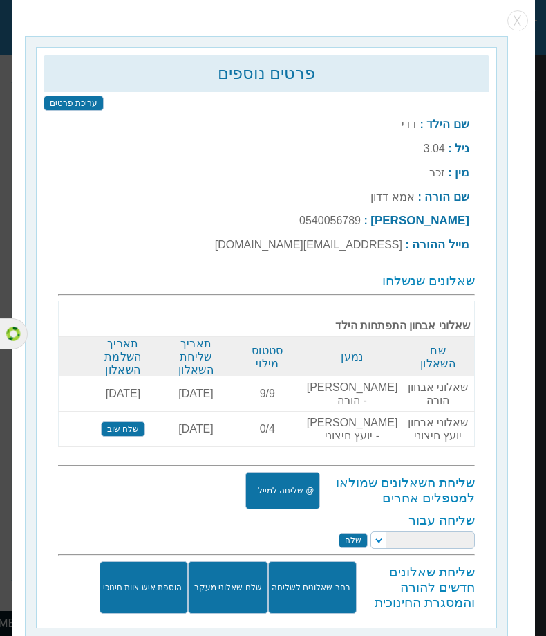
click at [382, 531] on select at bounding box center [423, 539] width 104 height 17
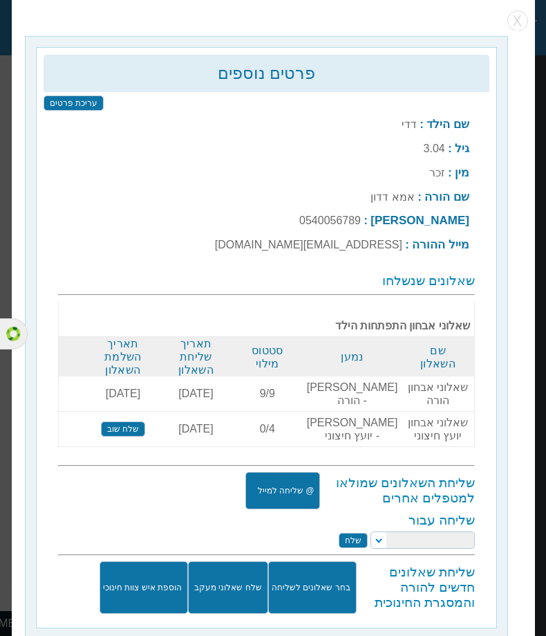
click at [382, 531] on select at bounding box center [423, 539] width 104 height 17
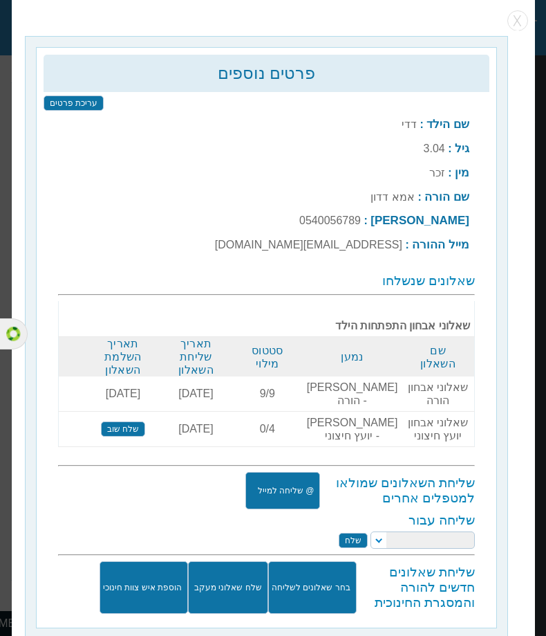
click at [382, 531] on select "מזכירת המרפאה קלינאי תיק [PERSON_NAME]'בסקי ריפוי בעיסוק קלינאית בודקת [PERSON_…" at bounding box center [423, 539] width 104 height 17
click at [149, 479] on div at bounding box center [136, 490] width 73 height 37
